Goal: Navigation & Orientation: Find specific page/section

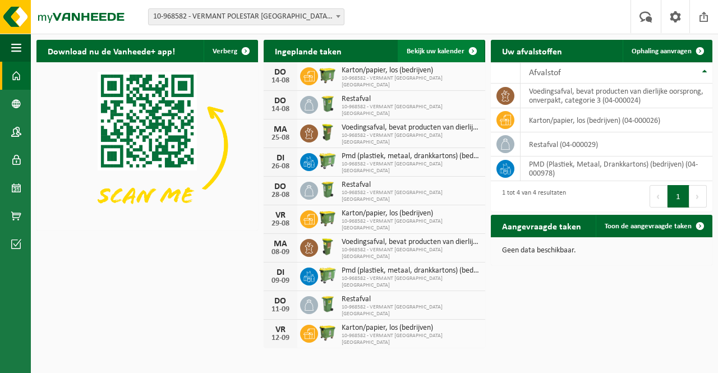
click at [455, 52] on span "Bekijk uw kalender" at bounding box center [435, 51] width 58 height 7
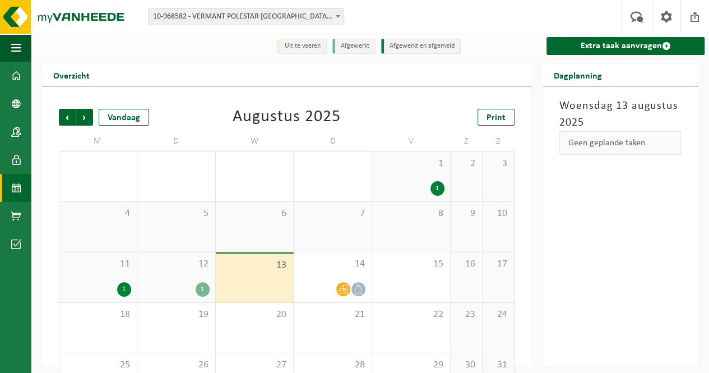
click at [87, 115] on span "Volgende" at bounding box center [84, 117] width 17 height 17
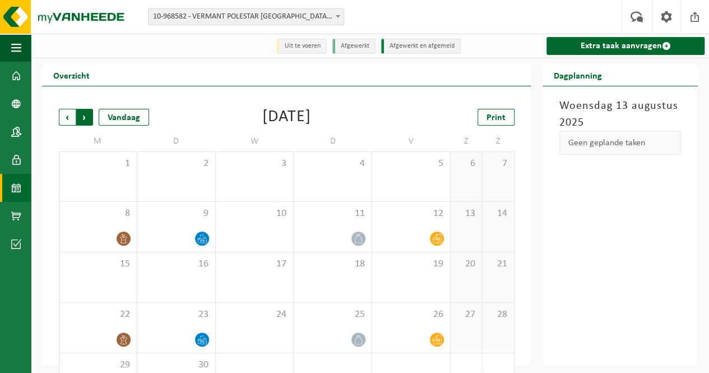
click at [61, 115] on span "Vorige" at bounding box center [67, 117] width 17 height 17
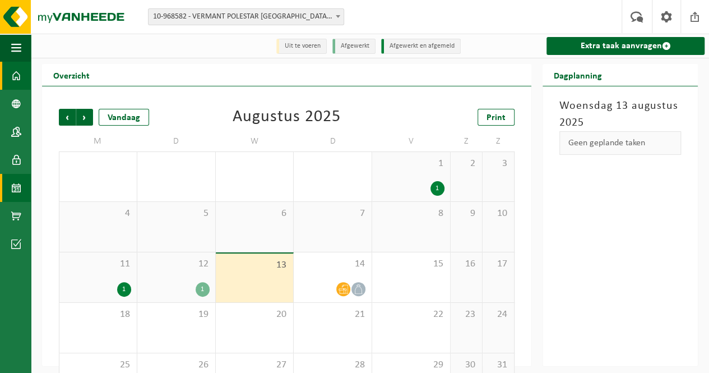
click at [14, 66] on span at bounding box center [16, 76] width 10 height 28
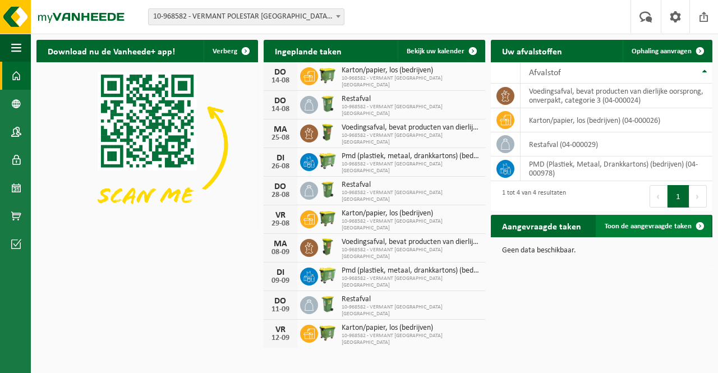
click at [681, 224] on span "Toon de aangevraagde taken" at bounding box center [647, 226] width 87 height 7
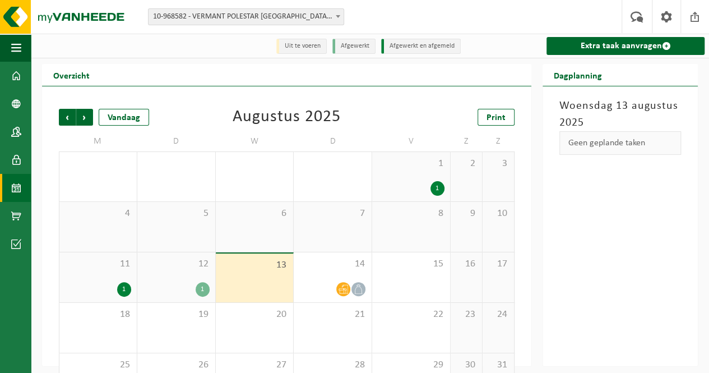
click at [11, 216] on span at bounding box center [16, 216] width 10 height 28
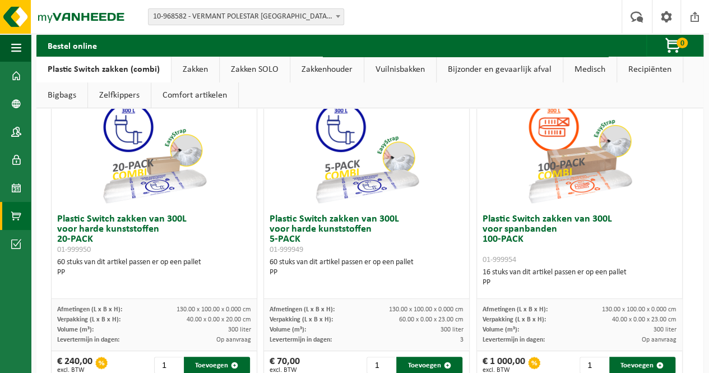
scroll to position [77, 0]
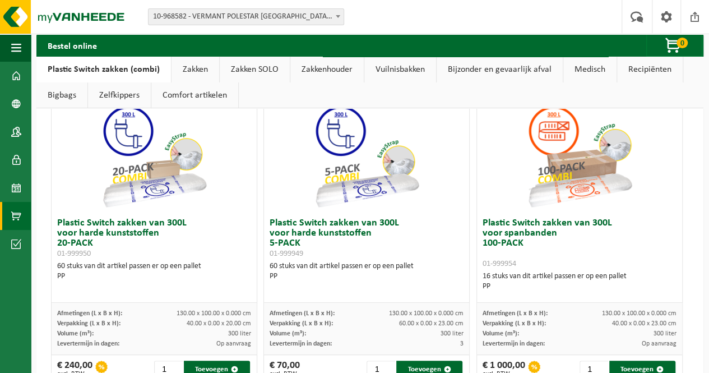
click at [13, 189] on span at bounding box center [16, 188] width 10 height 28
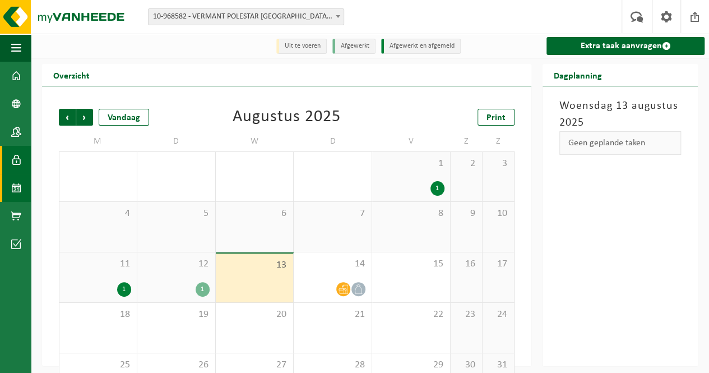
click at [24, 166] on link "Gebruikers" at bounding box center [15, 160] width 31 height 28
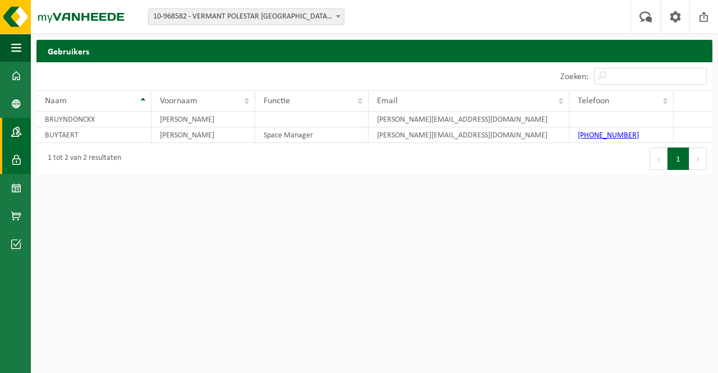
click at [20, 131] on span at bounding box center [16, 132] width 10 height 28
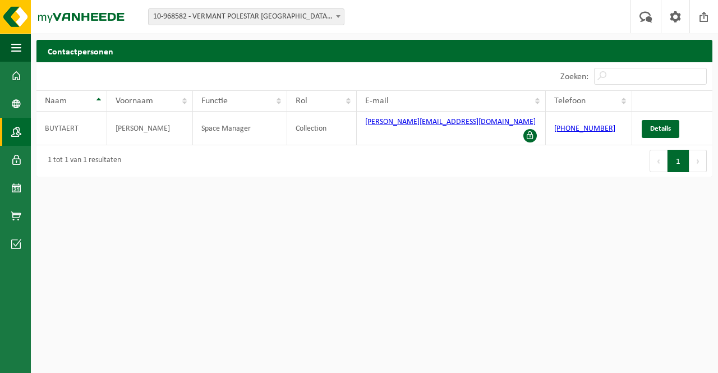
click at [666, 127] on span "Details" at bounding box center [660, 128] width 21 height 7
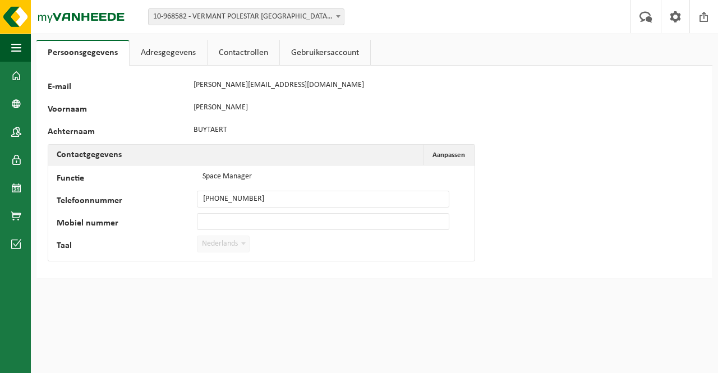
click at [15, 107] on span at bounding box center [16, 104] width 10 height 28
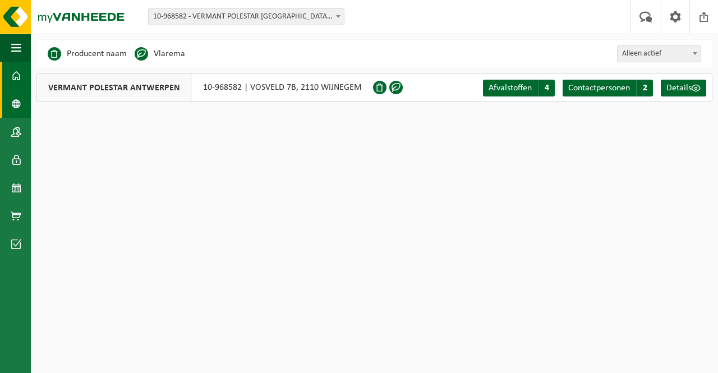
click at [20, 75] on span at bounding box center [16, 76] width 10 height 28
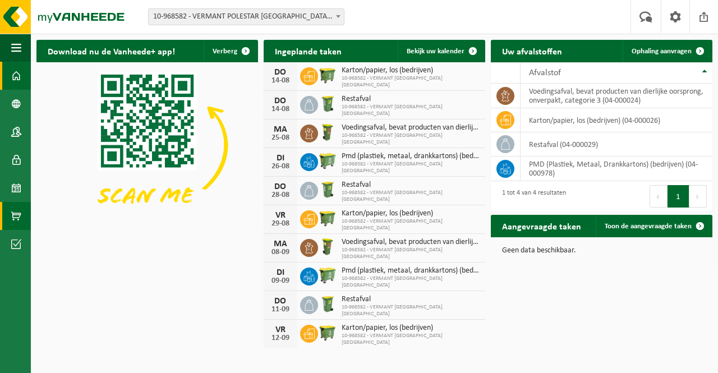
click at [8, 212] on link "Product Shop" at bounding box center [15, 216] width 31 height 28
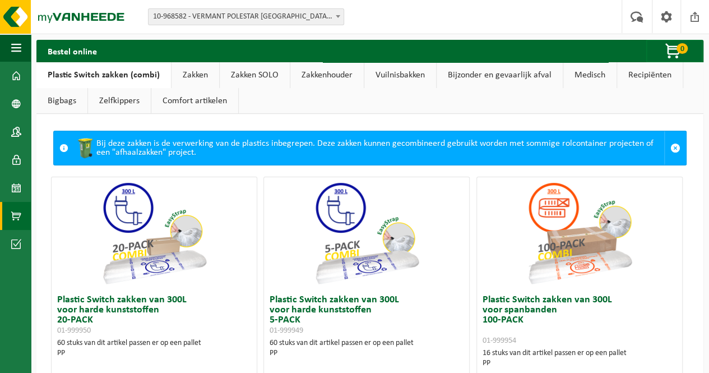
click at [400, 76] on link "Vuilnisbakken" at bounding box center [400, 75] width 72 height 26
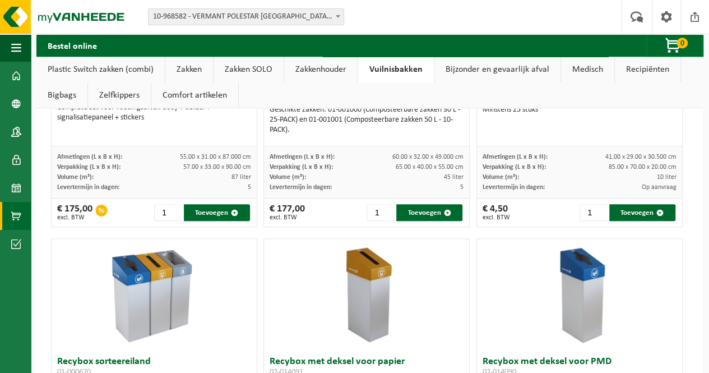
scroll to position [506, 0]
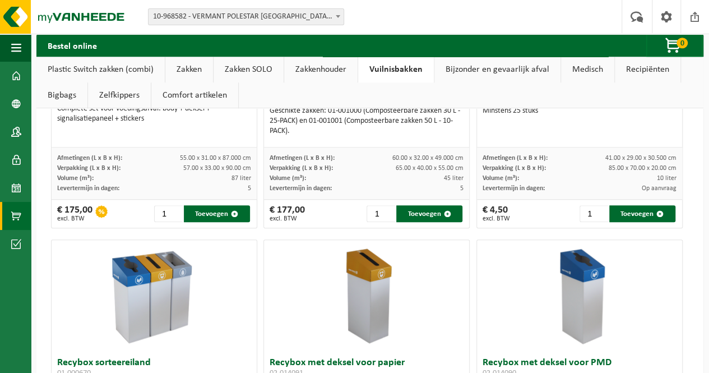
click at [0, 75] on link "Dashboard" at bounding box center [15, 76] width 31 height 28
